Goal: Information Seeking & Learning: Check status

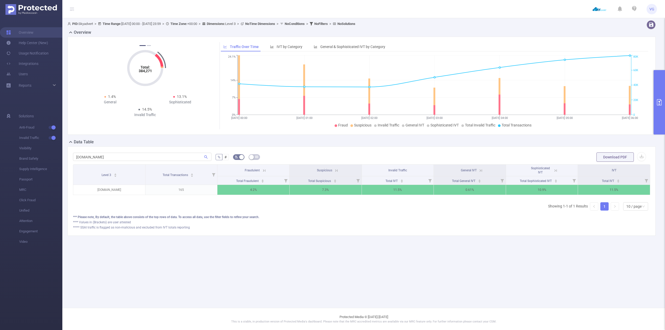
scroll to position [0, 1]
click at [264, 171] on icon at bounding box center [263, 170] width 2 height 2
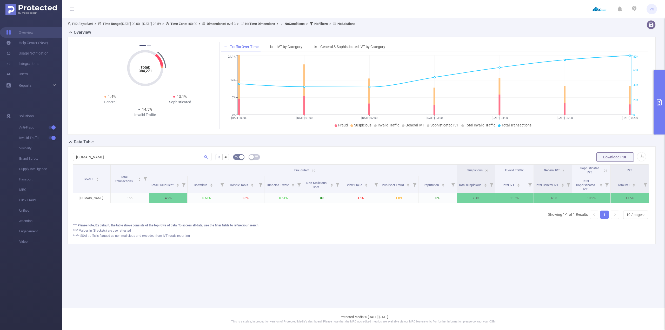
drag, startPoint x: 274, startPoint y: 211, endPoint x: 195, endPoint y: 214, distance: 79.3
click at [213, 214] on div "Level 3 Total Transactions Fraudulent Suspicious Invalid Traffic General IVT So…" at bounding box center [362, 194] width 578 height 59
click at [314, 171] on icon at bounding box center [314, 170] width 5 height 5
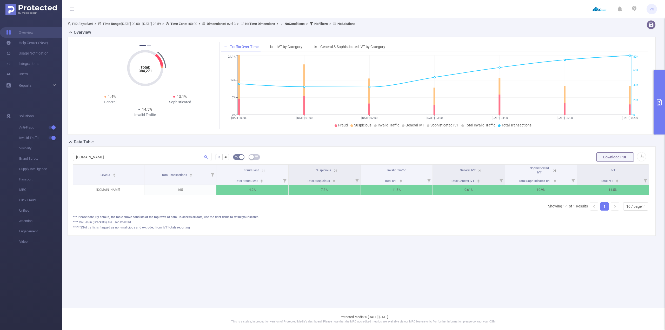
click at [659, 98] on button "primary" at bounding box center [659, 102] width 11 height 64
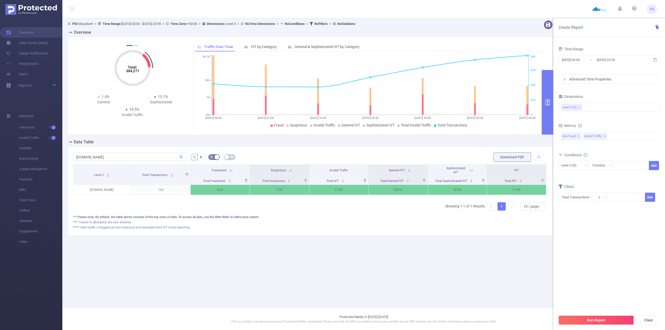
click at [464, 235] on div "[DOMAIN_NAME] % # Download PDF Level 3 Total Transactions Fraudulent Suspicious…" at bounding box center [311, 191] width 486 height 89
click at [548, 106] on button "primary" at bounding box center [547, 102] width 11 height 64
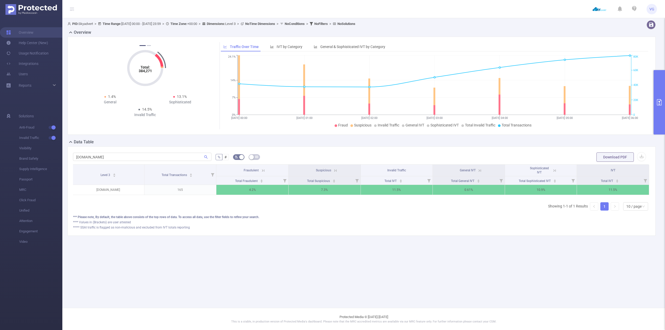
drag, startPoint x: 277, startPoint y: 220, endPoint x: 277, endPoint y: 215, distance: 4.2
click at [277, 220] on div "*** Please note, By default, the table above consists of the top rows of data. …" at bounding box center [362, 217] width 578 height 5
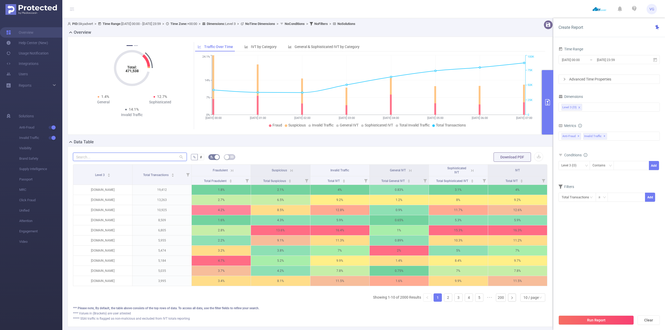
click at [97, 158] on input "text" at bounding box center [130, 157] width 114 height 8
type input "м"
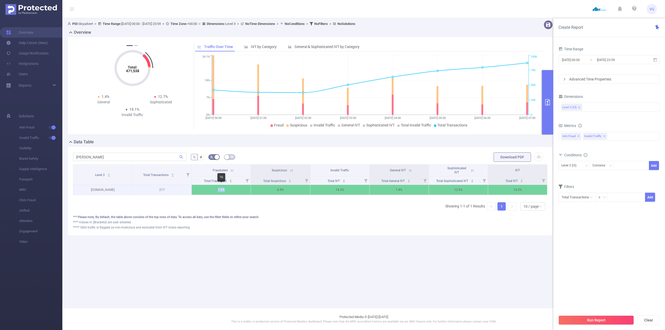
drag, startPoint x: 220, startPoint y: 190, endPoint x: 232, endPoint y: 191, distance: 11.5
click at [231, 191] on p "7.4%" at bounding box center [221, 190] width 59 height 10
click at [296, 290] on main "PID: Skyadvert > Time Range: 2025-09-12 00:00 - 2025-09-12 23:59 > Time Zone: +…" at bounding box center [363, 154] width 603 height 308
drag, startPoint x: 213, startPoint y: 192, endPoint x: 247, endPoint y: 220, distance: 44.1
click at [237, 191] on p "7.4%" at bounding box center [221, 190] width 59 height 10
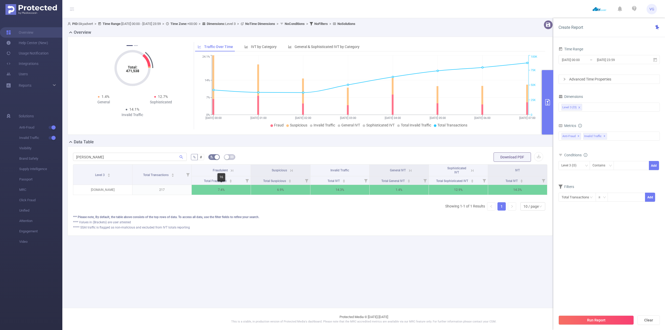
click at [264, 257] on main "PID: Skyadvert > Time Range: 2025-09-12 00:00 - 2025-09-12 23:59 > Time Zone: +…" at bounding box center [363, 154] width 603 height 308
drag, startPoint x: 213, startPoint y: 187, endPoint x: 234, endPoint y: 192, distance: 22.4
click at [234, 192] on p "7.4%" at bounding box center [221, 190] width 59 height 10
click at [254, 280] on main "PID: Skyadvert > Time Range: 2025-09-12 00:00 - 2025-09-12 23:59 > Time Zone: +…" at bounding box center [363, 154] width 603 height 308
drag, startPoint x: 219, startPoint y: 186, endPoint x: 237, endPoint y: 189, distance: 18.9
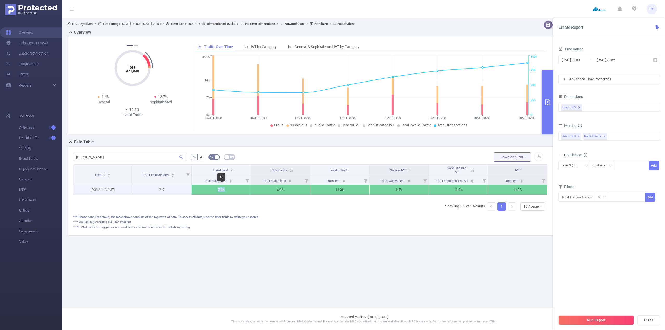
click at [234, 188] on p "7.4%" at bounding box center [221, 190] width 59 height 10
click at [251, 252] on main "PID: Skyadvert > Time Range: 2025-09-12 00:00 - 2025-09-12 23:59 > Time Zone: +…" at bounding box center [363, 154] width 603 height 308
click at [233, 171] on icon at bounding box center [232, 170] width 5 height 5
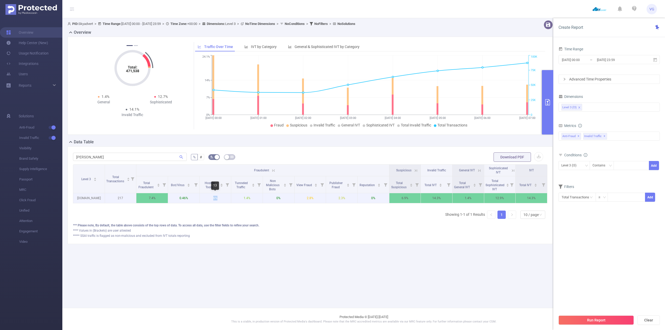
drag, startPoint x: 214, startPoint y: 199, endPoint x: 219, endPoint y: 199, distance: 4.9
click at [219, 199] on p "6%" at bounding box center [215, 198] width 31 height 10
click at [256, 228] on div "*** Please note, By default, the table above consists of the top rows of data. …" at bounding box center [310, 225] width 475 height 5
drag, startPoint x: 302, startPoint y: 199, endPoint x: 325, endPoint y: 212, distance: 26.9
click at [325, 202] on p "2.8%" at bounding box center [310, 198] width 31 height 10
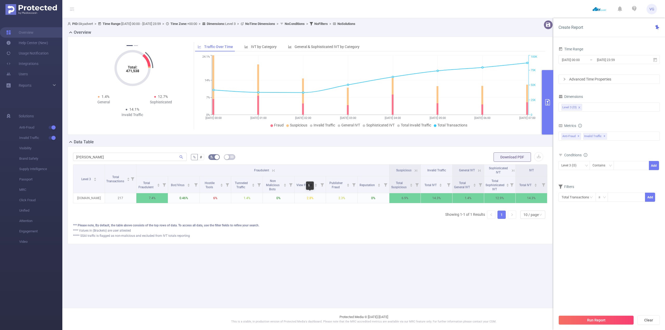
click at [323, 223] on div "Level 3 Total Transactions Fraudulent Suspicious Invalid Traffic General IVT So…" at bounding box center [310, 194] width 475 height 59
click at [273, 170] on icon at bounding box center [273, 170] width 5 height 5
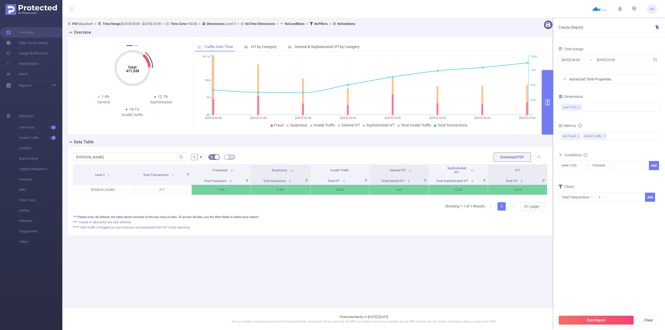
click at [236, 173] on th "Fraudulent" at bounding box center [221, 171] width 59 height 12
click at [234, 171] on icon at bounding box center [232, 170] width 5 height 5
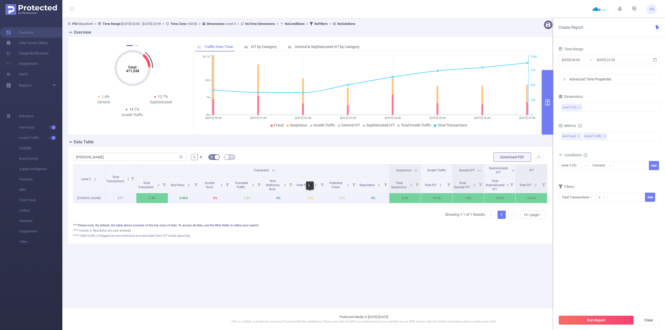
click at [318, 201] on p "2.8%" at bounding box center [310, 198] width 31 height 10
drag, startPoint x: 342, startPoint y: 236, endPoint x: 324, endPoint y: 225, distance: 20.9
click at [339, 233] on div "**** Values in (Brackets) are user attested" at bounding box center [310, 230] width 475 height 5
click at [274, 170] on icon at bounding box center [273, 170] width 5 height 5
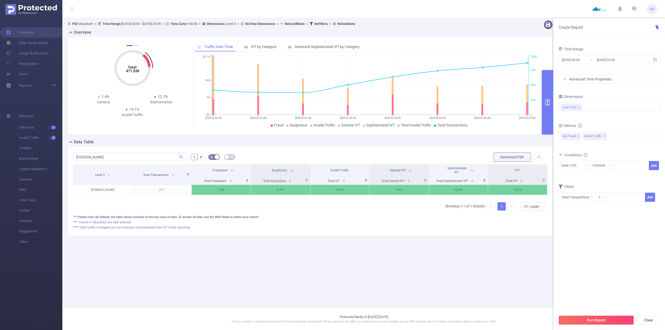
click at [234, 172] on icon at bounding box center [232, 170] width 5 height 5
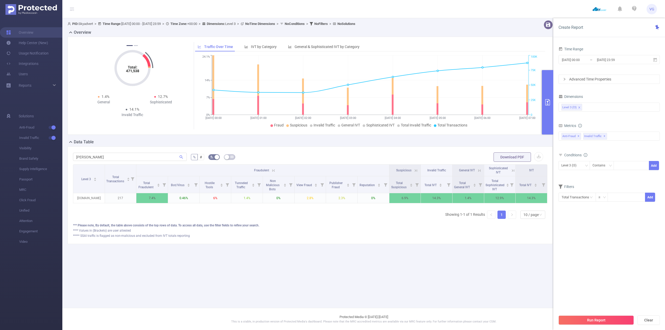
click at [275, 170] on icon at bounding box center [273, 170] width 5 height 5
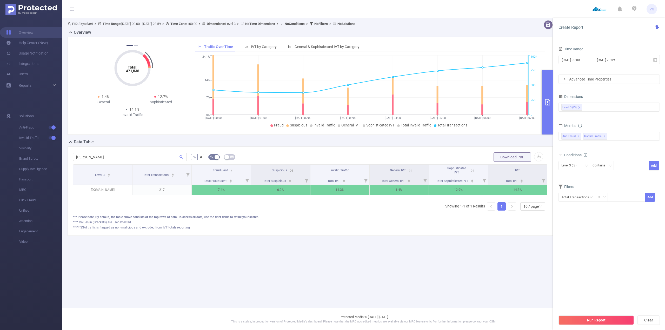
click at [342, 241] on div "PID: Skyadvert > Time Range: 2025-09-12 00:00 - 2025-09-12 23:59 > Time Zone: +…" at bounding box center [312, 132] width 500 height 228
click at [102, 159] on input "sherl" at bounding box center [130, 157] width 114 height 8
paste input "tranger-things.ru"
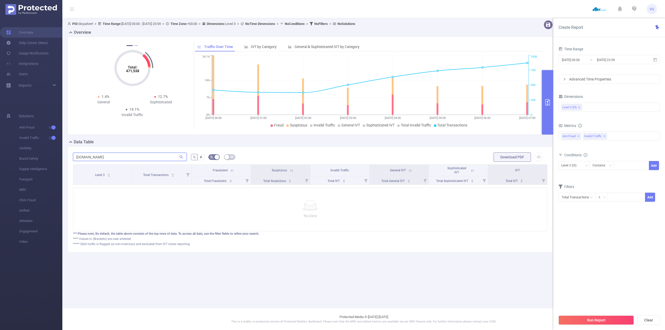
click at [77, 156] on input "stranger-things.ru" at bounding box center [130, 157] width 114 height 8
click at [76, 158] on input "stranger-things.ru" at bounding box center [130, 157] width 114 height 8
click at [128, 159] on input "stranger-things.ru" at bounding box center [130, 157] width 114 height 8
type input "stranger-things.ru"
